Goal: Information Seeking & Learning: Find specific fact

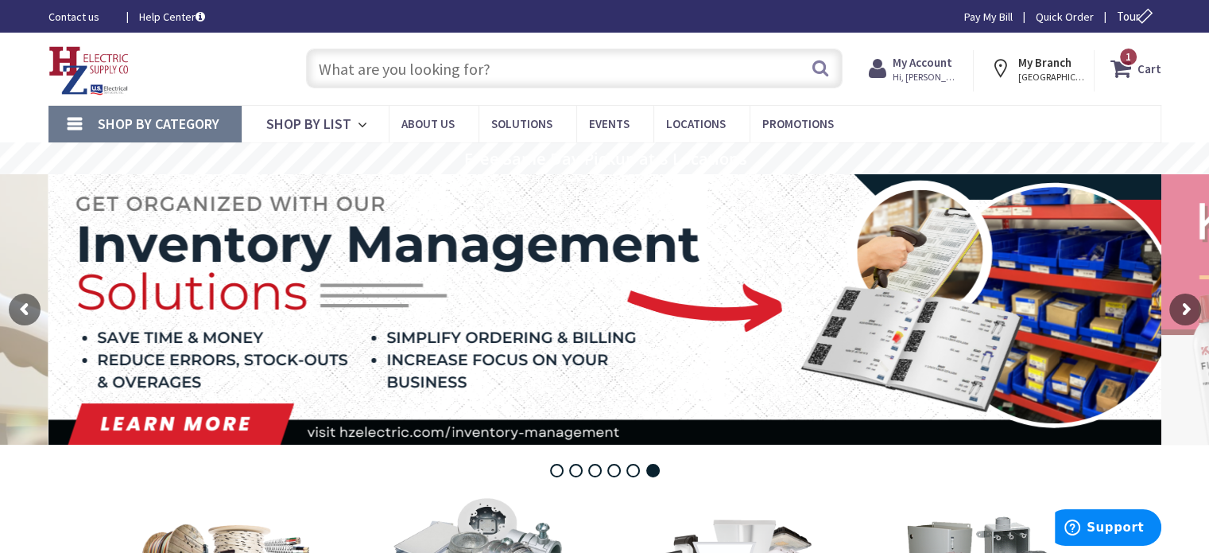
click at [440, 81] on input "text" at bounding box center [574, 69] width 537 height 40
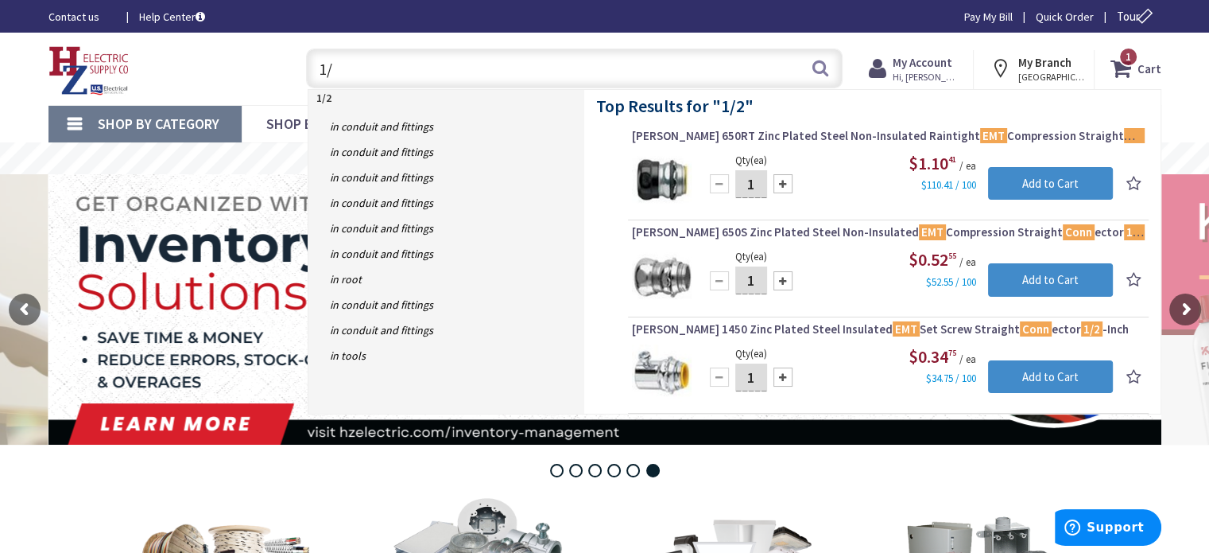
type input "1"
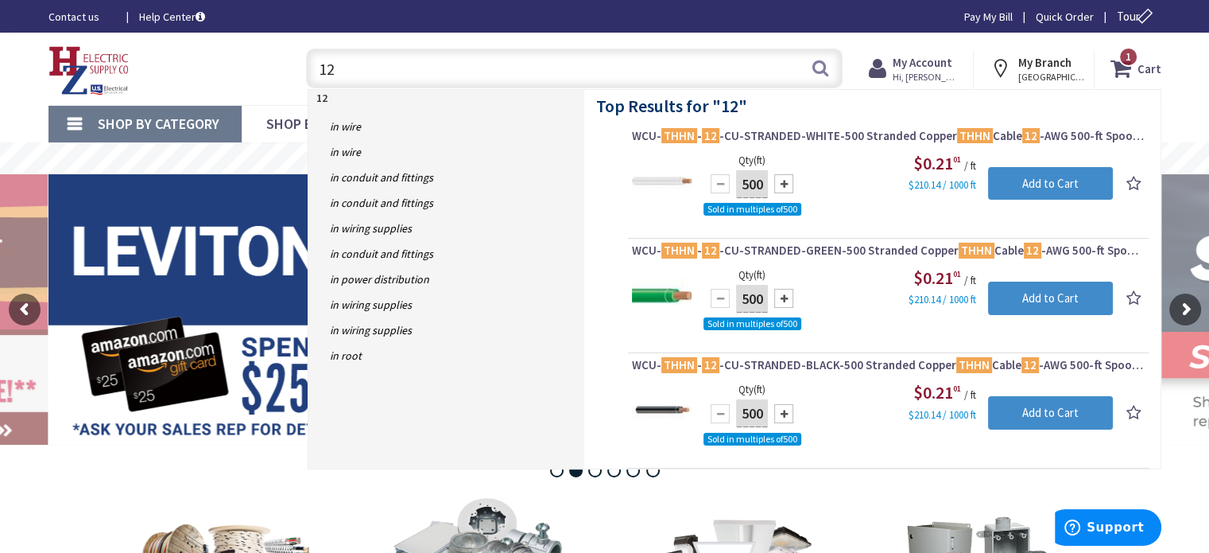
type input "1"
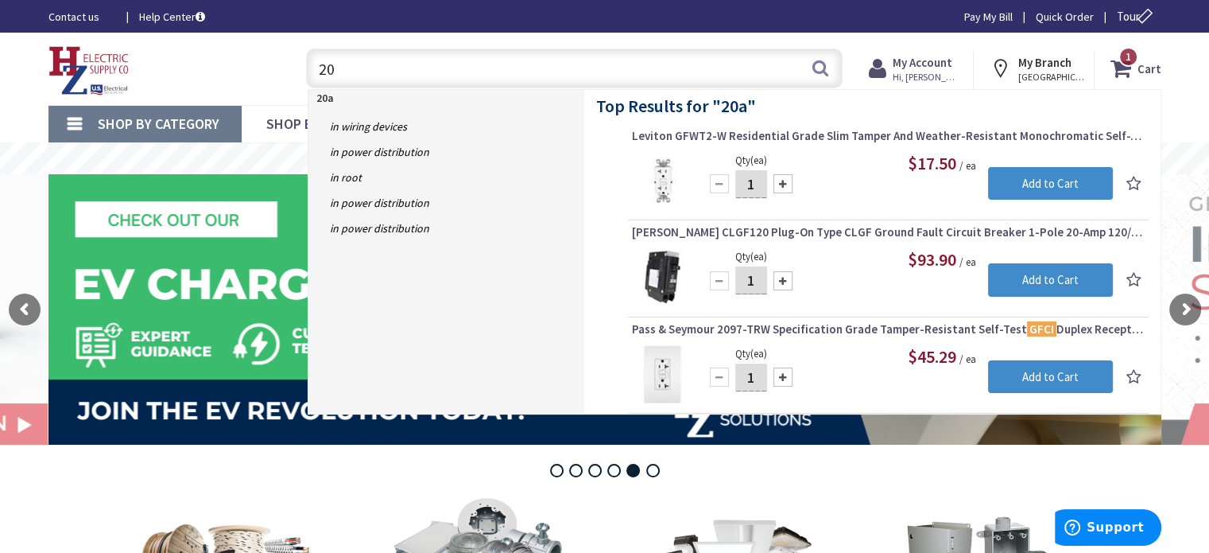
type input "2"
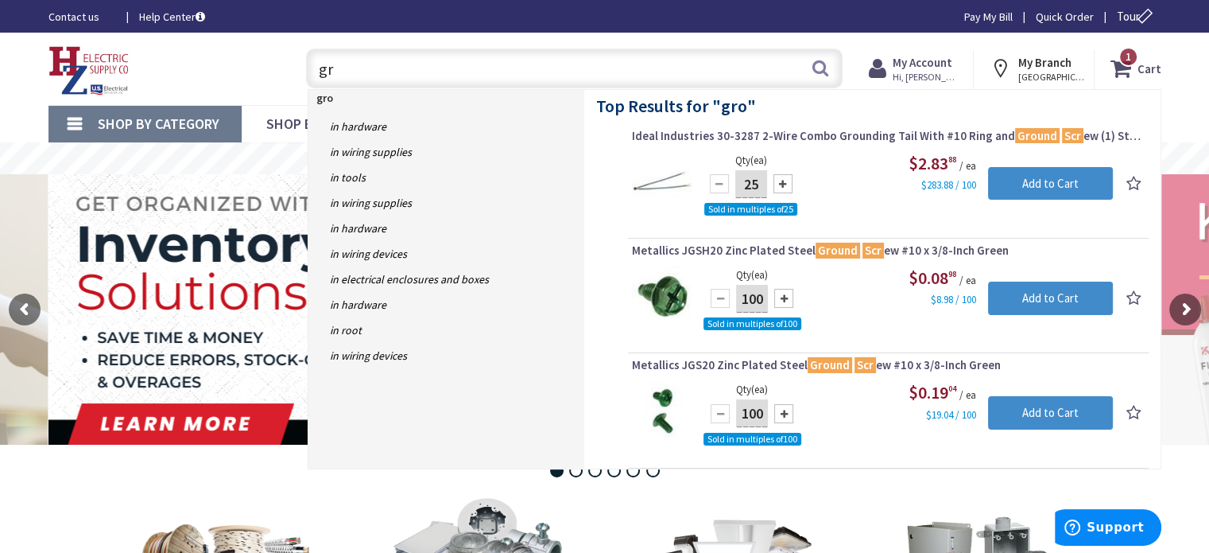
type input "g"
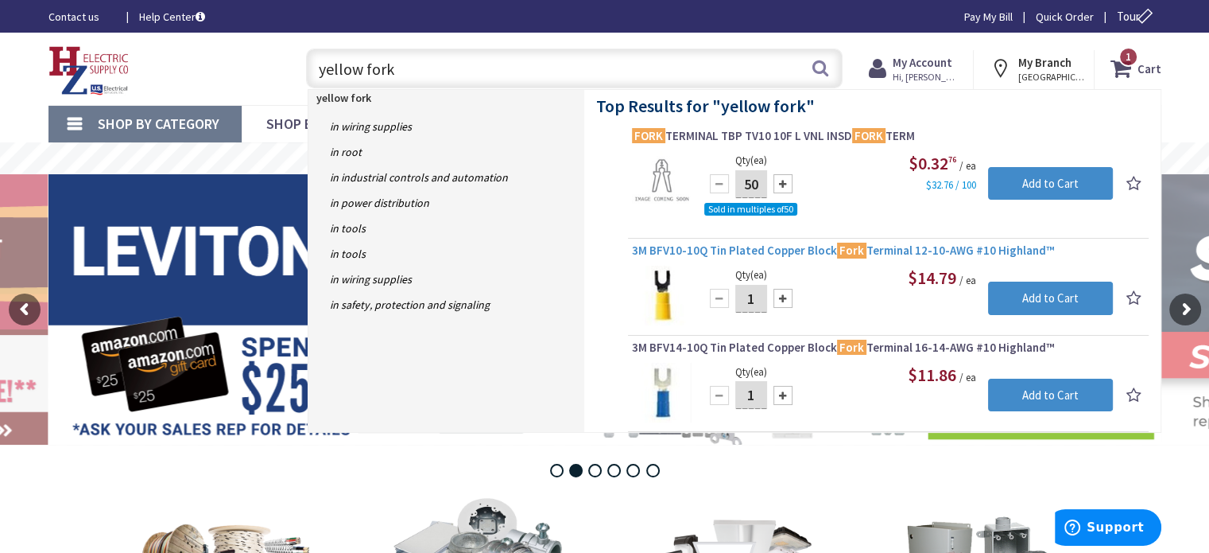
type input "yellow fork"
click at [762, 250] on span "3M BFV10-10Q Tin Plated Copper Block Fork Terminal 12-10-AWG #10 Highland™" at bounding box center [888, 251] width 513 height 16
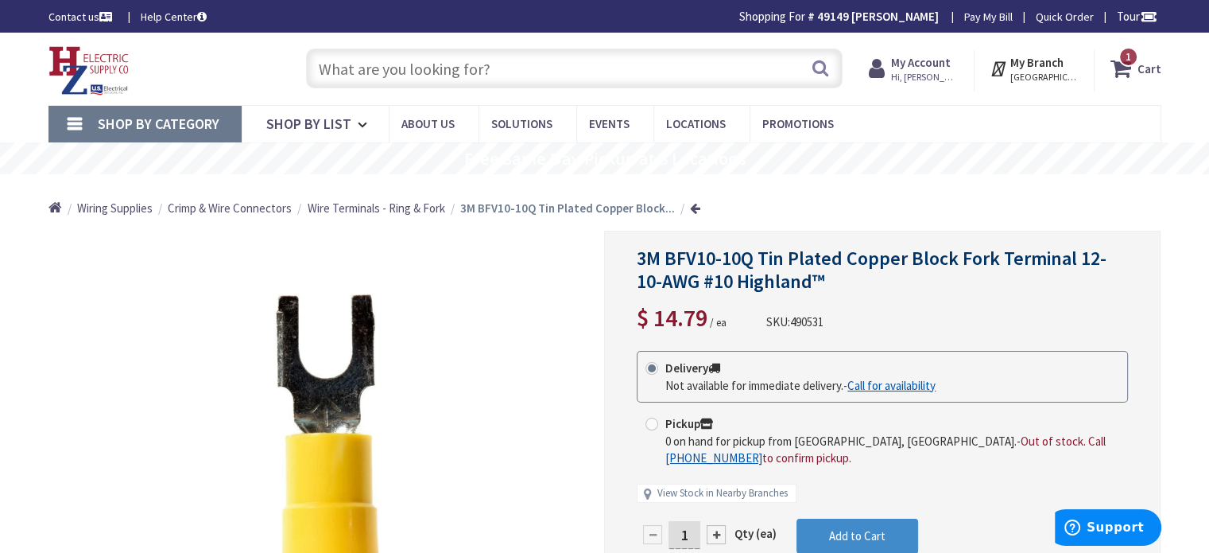
click at [528, 65] on input "text" at bounding box center [574, 69] width 537 height 40
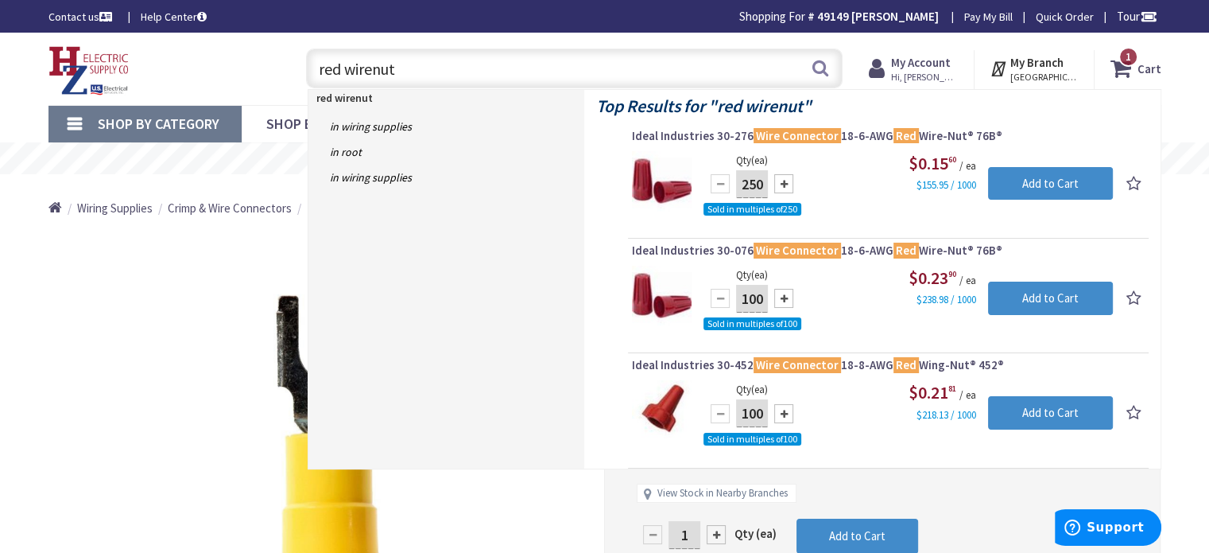
drag, startPoint x: 394, startPoint y: 68, endPoint x: 287, endPoint y: 75, distance: 106.7
click at [287, 75] on div "red wirenut red wirenut Search 1" at bounding box center [570, 67] width 569 height 51
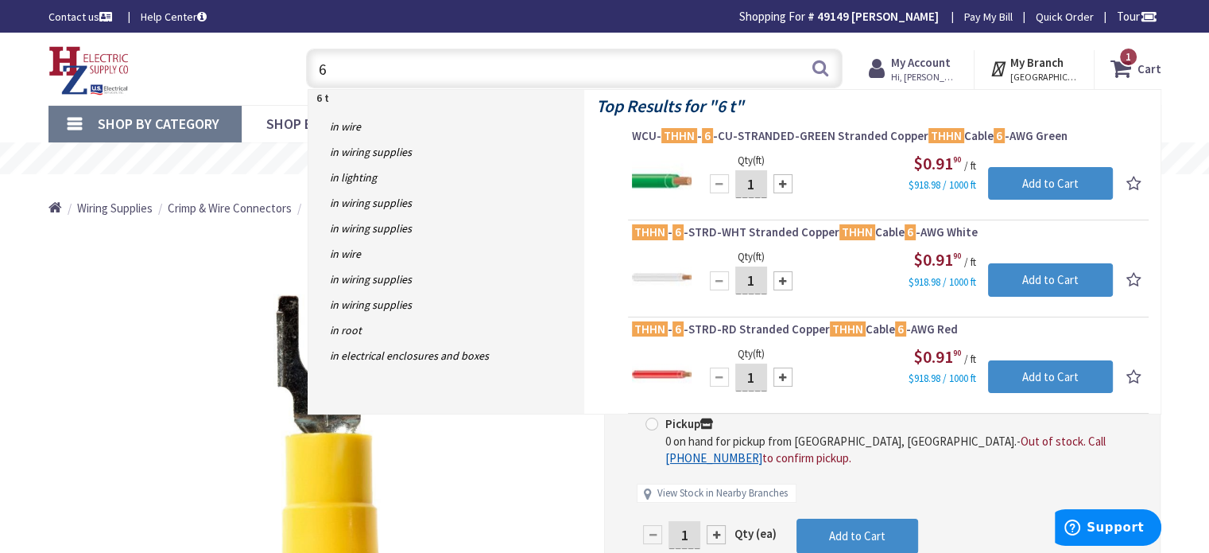
type input "6"
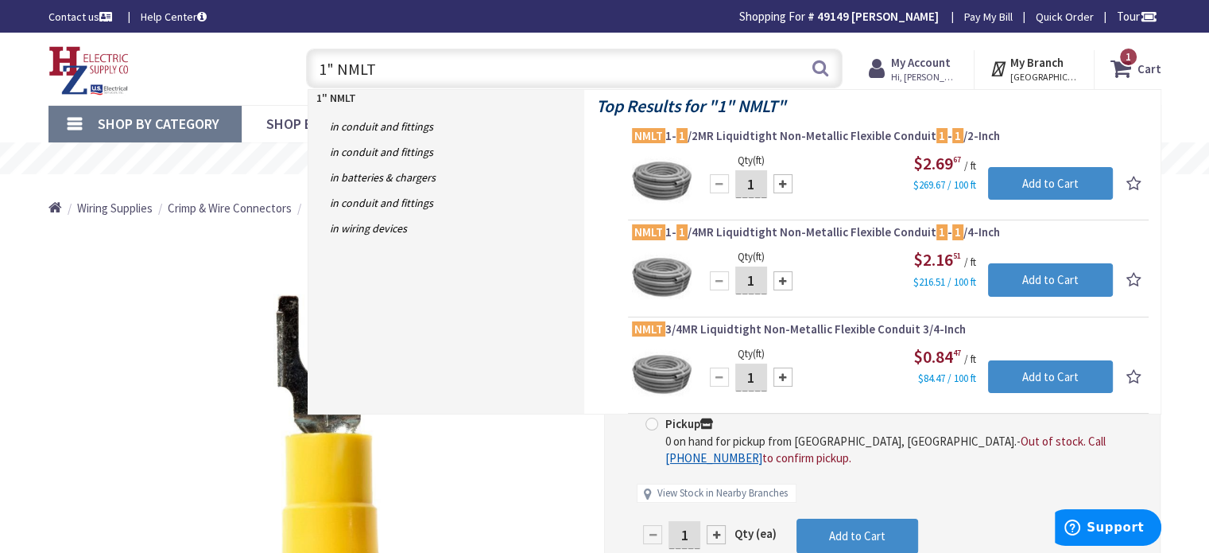
click at [334, 66] on input "1" NMLT" at bounding box center [574, 69] width 537 height 40
click at [339, 71] on input "1 NMLT" at bounding box center [574, 69] width 537 height 40
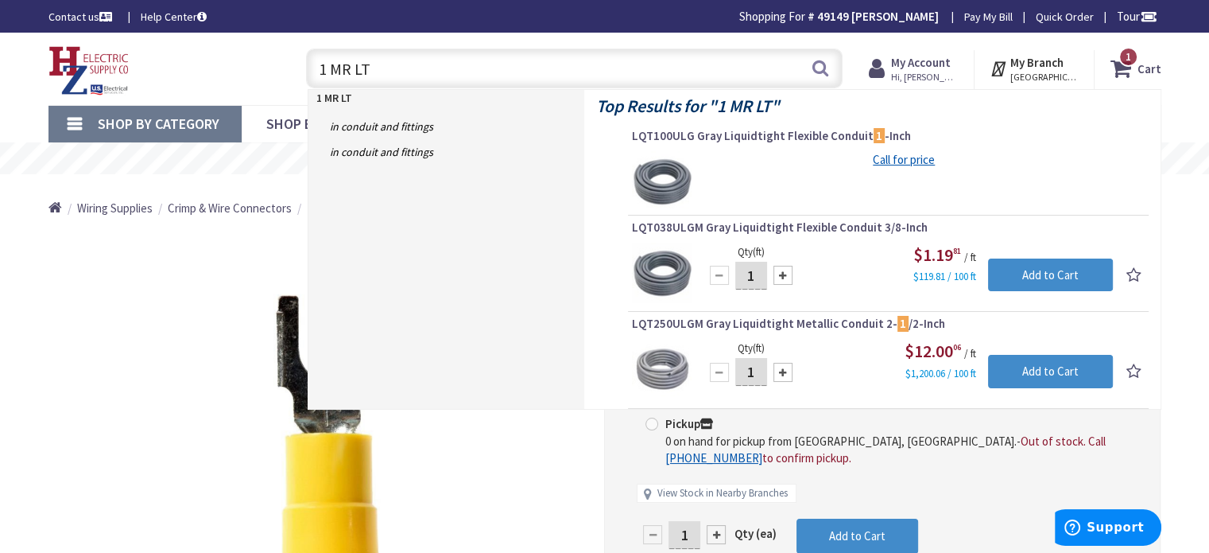
click at [320, 69] on input "1 MR LT" at bounding box center [574, 69] width 537 height 40
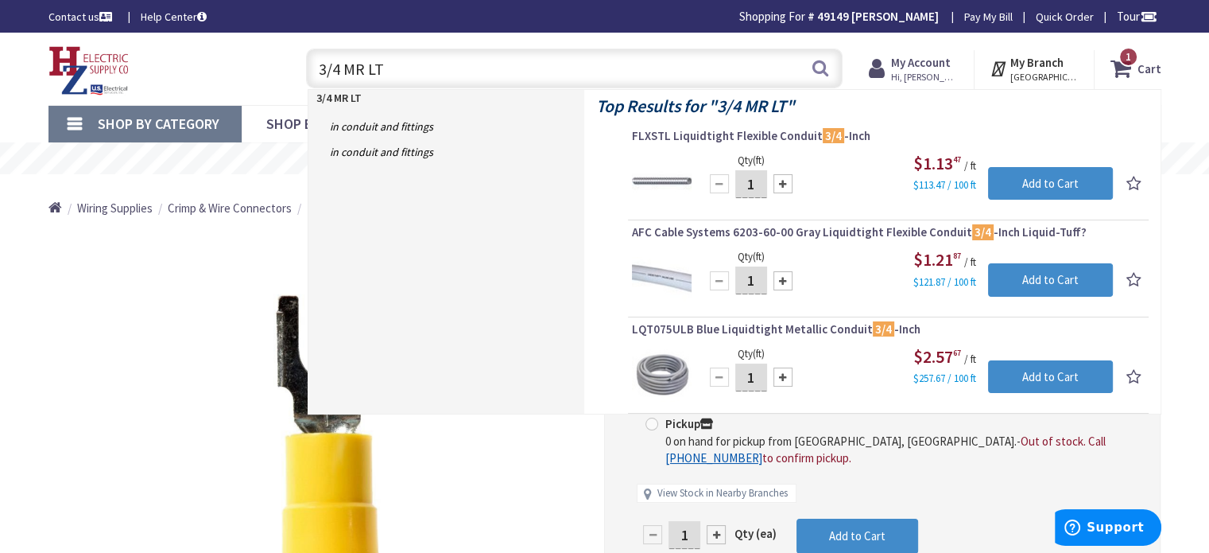
drag, startPoint x: 386, startPoint y: 64, endPoint x: 312, endPoint y: 66, distance: 73.2
click at [312, 66] on input "3/4 MR LT" at bounding box center [574, 69] width 537 height 40
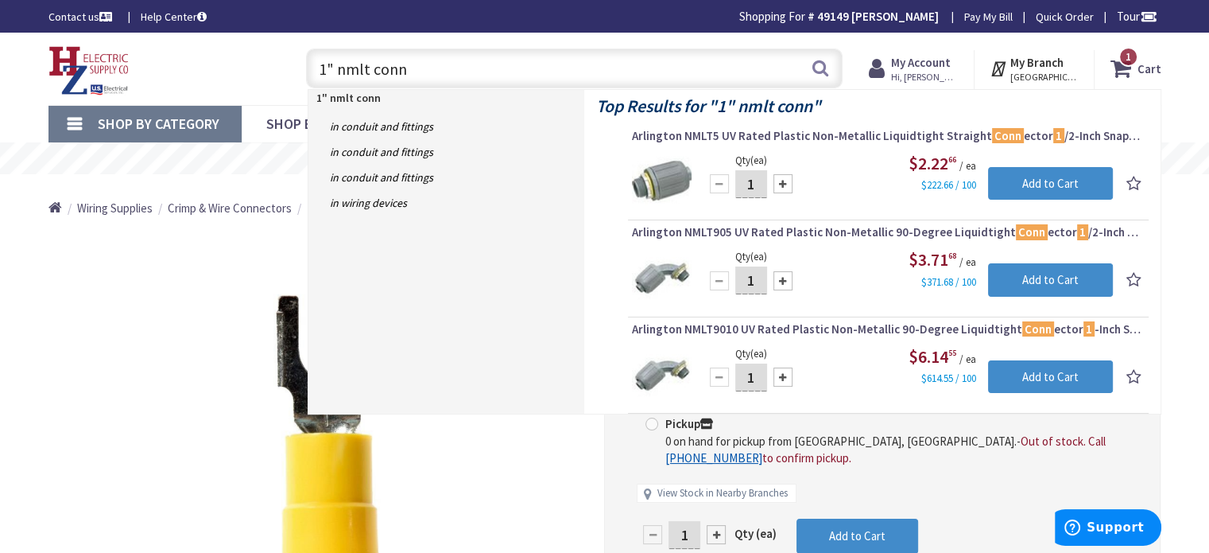
click at [332, 65] on input "1" nmlt conn" at bounding box center [574, 69] width 537 height 40
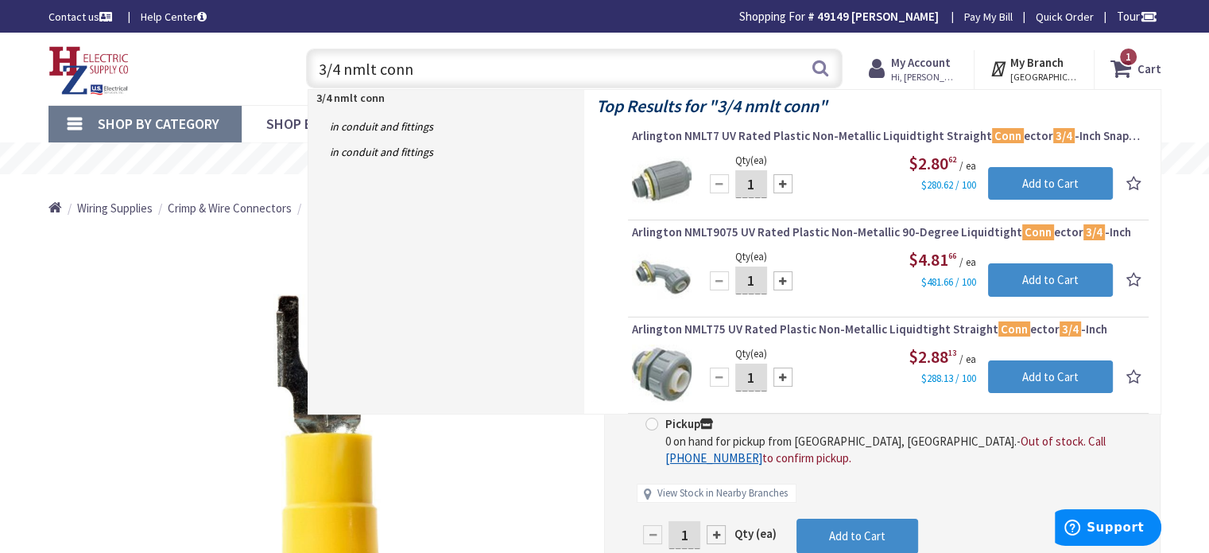
drag, startPoint x: 414, startPoint y: 64, endPoint x: 309, endPoint y: 74, distance: 106.2
click at [309, 74] on input "3/4 nmlt conn" at bounding box center [574, 69] width 537 height 40
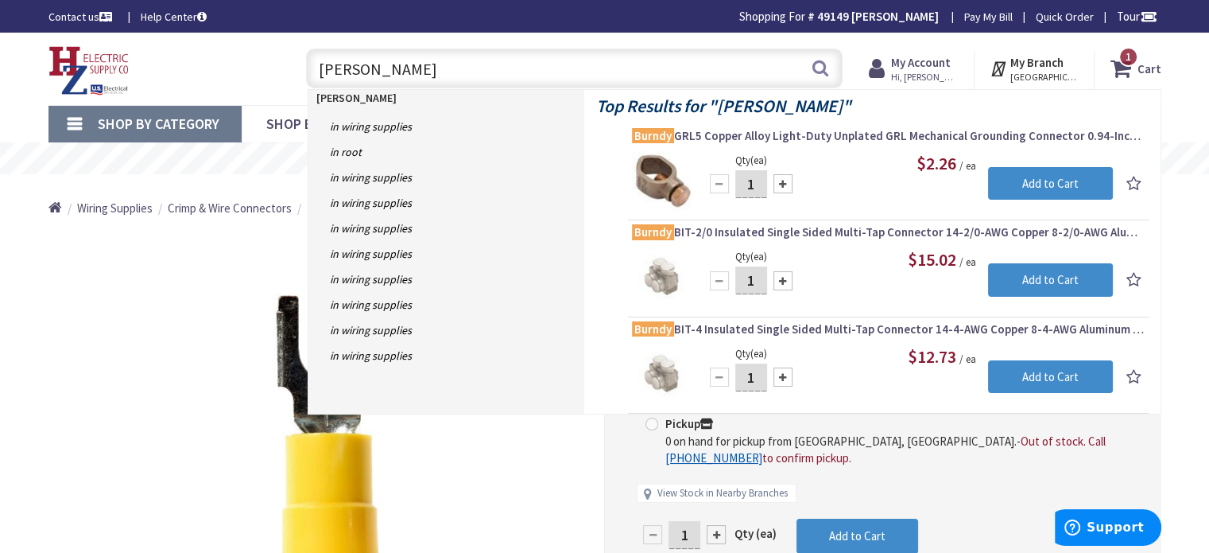
drag, startPoint x: 375, startPoint y: 70, endPoint x: 297, endPoint y: 70, distance: 78.7
click at [297, 70] on div "brundy brundy Search 1" at bounding box center [570, 67] width 569 height 51
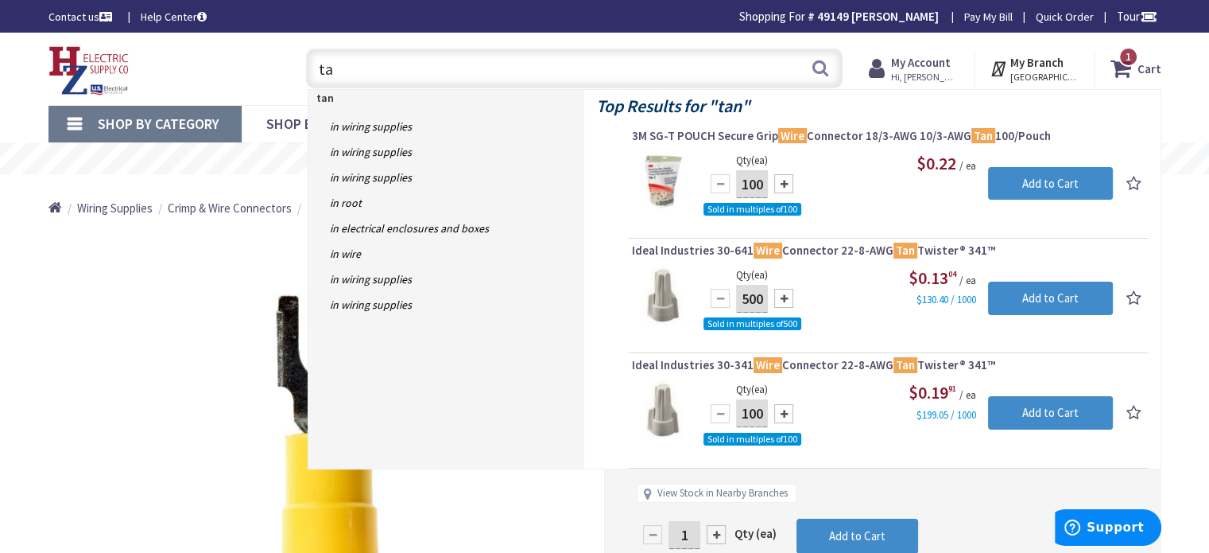
type input "t"
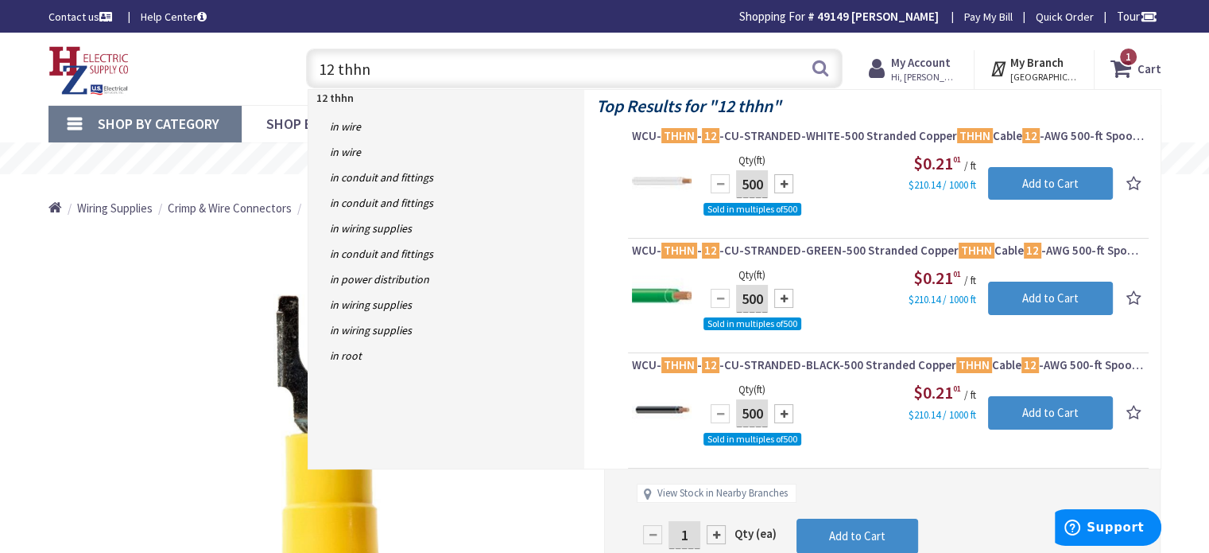
type input "12 thhn"
